Goal: Task Accomplishment & Management: Use online tool/utility

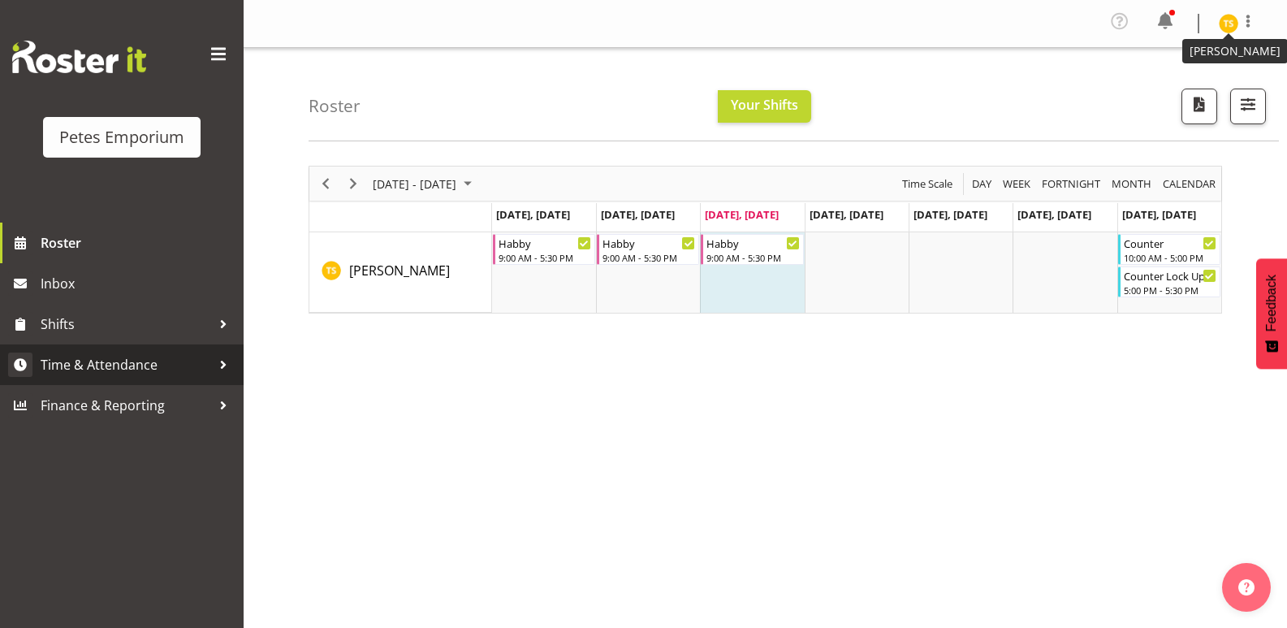
click at [79, 352] on span "Time & Attendance" at bounding box center [126, 364] width 170 height 24
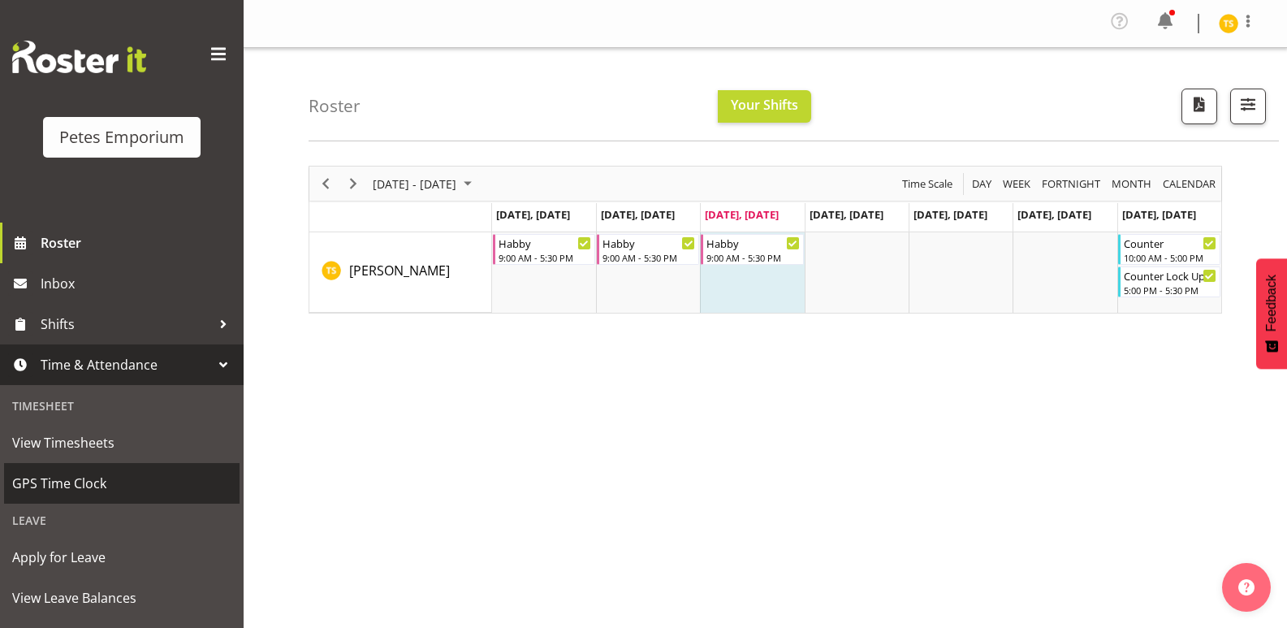
click at [56, 496] on link "GPS Time Clock" at bounding box center [121, 483] width 235 height 41
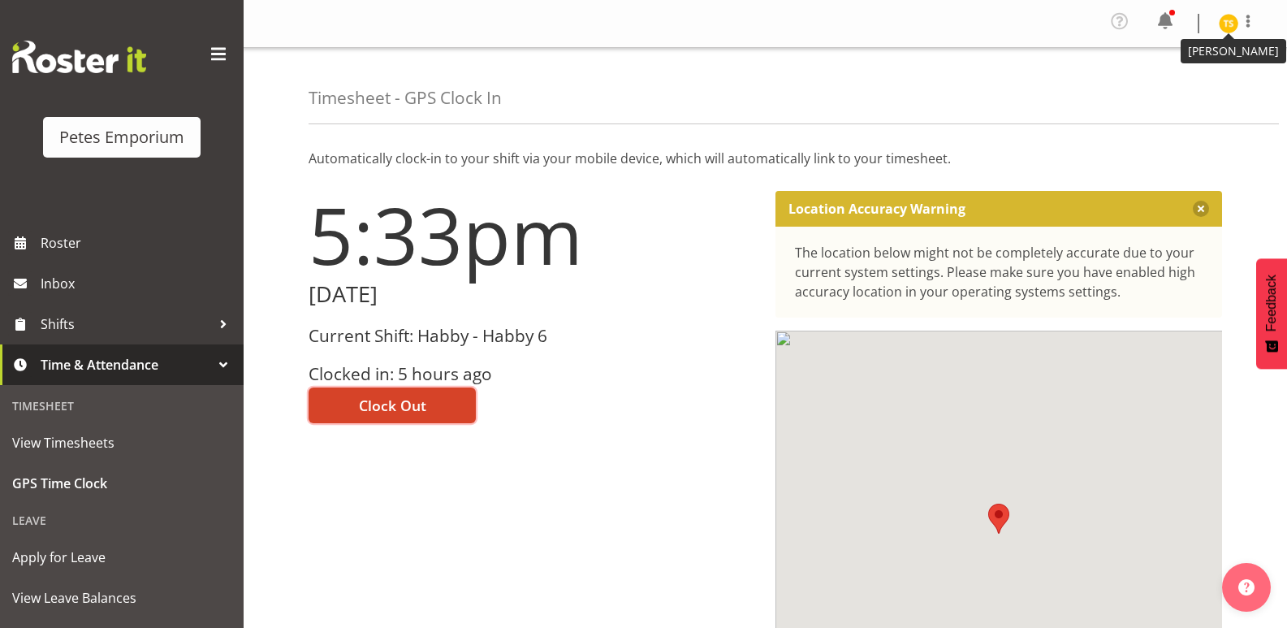
click at [349, 409] on button "Clock Out" at bounding box center [391, 405] width 167 height 36
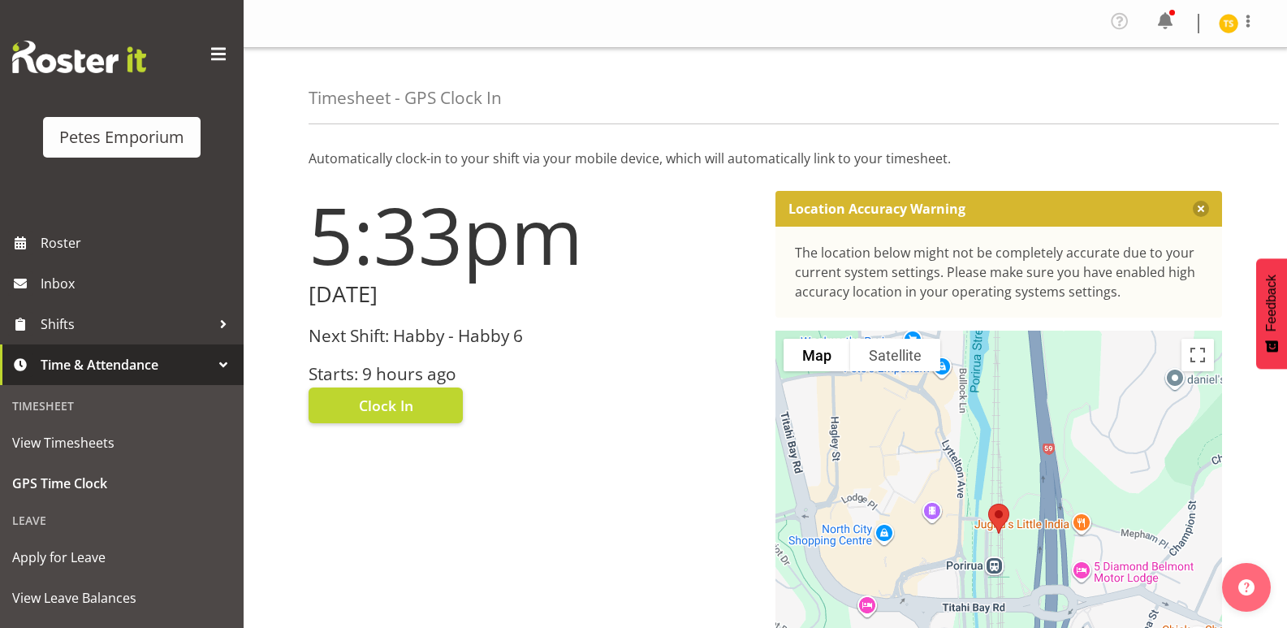
click at [1222, 19] on img at bounding box center [1227, 23] width 19 height 19
click at [1167, 92] on link "Log Out" at bounding box center [1180, 89] width 156 height 29
